Goal: Task Accomplishment & Management: Complete application form

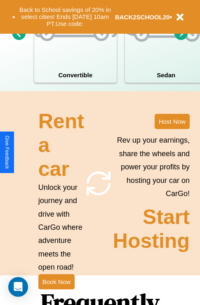
scroll to position [998, 0]
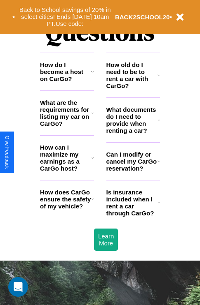
click at [92, 203] on icon at bounding box center [92, 199] width 2 height 7
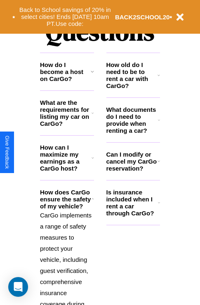
click at [159, 79] on icon at bounding box center [158, 75] width 2 height 7
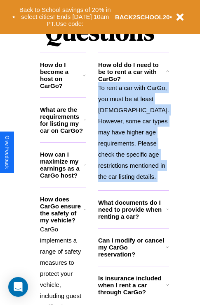
click at [133, 161] on p "To rent a car with CarGo, you must be at least [DEMOGRAPHIC_DATA]. However, som…" at bounding box center [133, 132] width 71 height 100
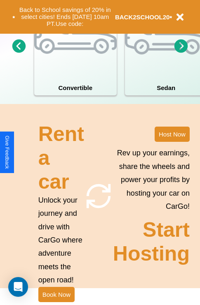
scroll to position [641, 0]
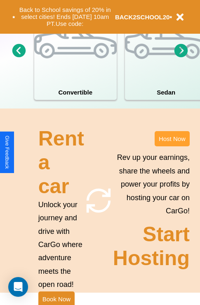
click at [172, 147] on button "Host Now" at bounding box center [171, 138] width 35 height 15
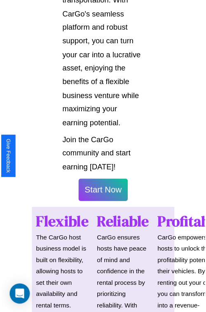
scroll to position [583, 0]
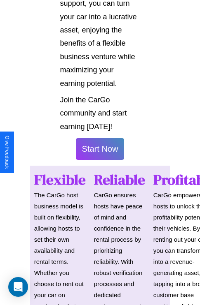
click at [100, 153] on button "Start Now" at bounding box center [100, 149] width 49 height 22
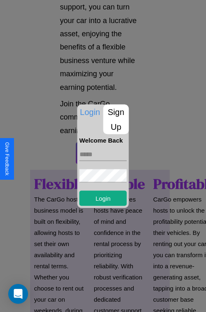
click at [116, 119] on p "Sign Up" at bounding box center [116, 119] width 26 height 30
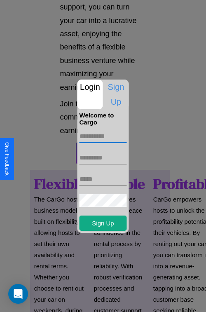
click at [103, 136] on input "text" at bounding box center [102, 136] width 47 height 13
type input "********"
click at [103, 157] on input "text" at bounding box center [102, 157] width 47 height 13
type input "*****"
click at [103, 179] on input "text" at bounding box center [102, 179] width 47 height 13
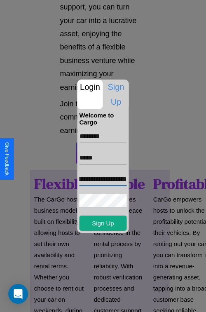
scroll to position [0, 26]
type input "**********"
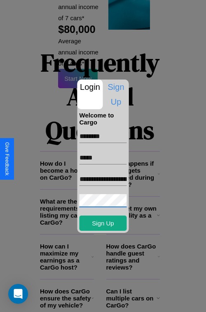
click at [106, 301] on div at bounding box center [103, 156] width 206 height 312
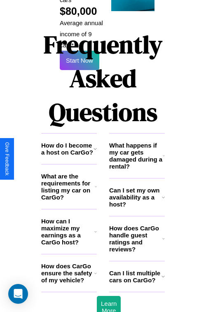
scroll to position [581, 0]
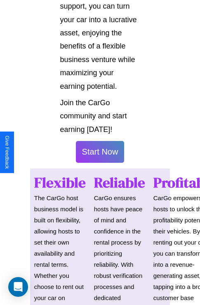
click at [100, 156] on button "Start Now" at bounding box center [100, 152] width 49 height 22
